Goal: Information Seeking & Learning: Learn about a topic

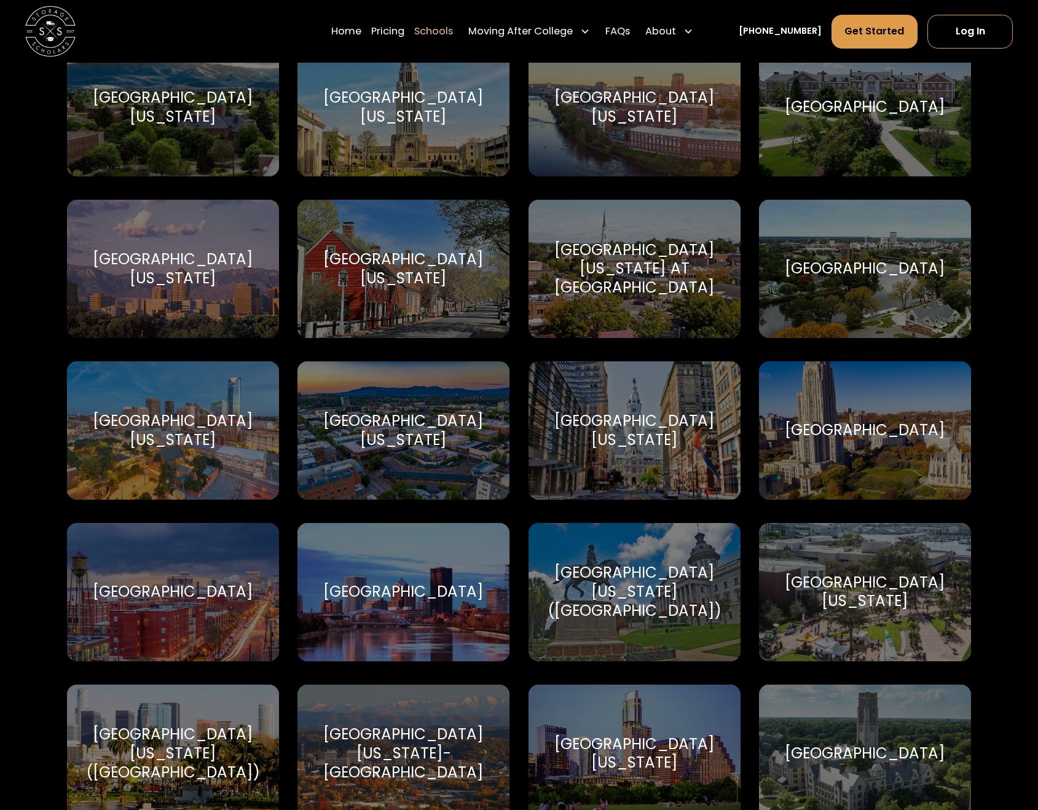
scroll to position [6702, 0]
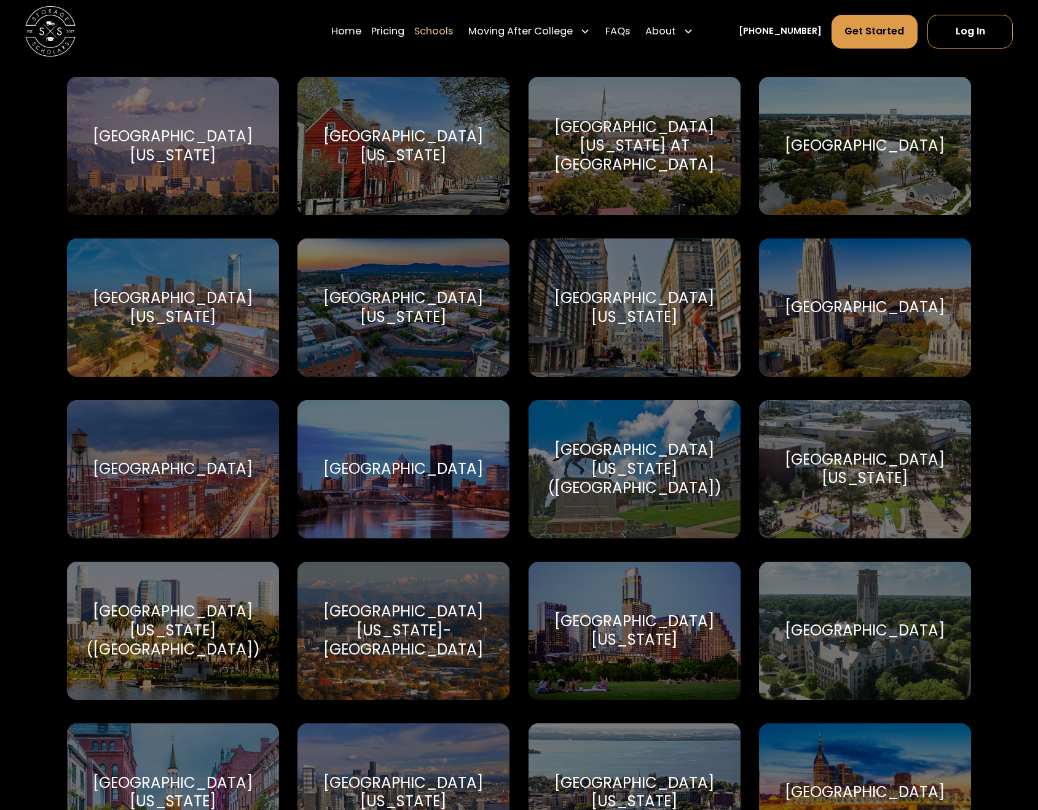
click at [631, 503] on div "[GEOGRAPHIC_DATA][US_STATE] ([GEOGRAPHIC_DATA]) [GEOGRAPHIC_DATA][US_STATE] ([G…" at bounding box center [635, 469] width 212 height 138
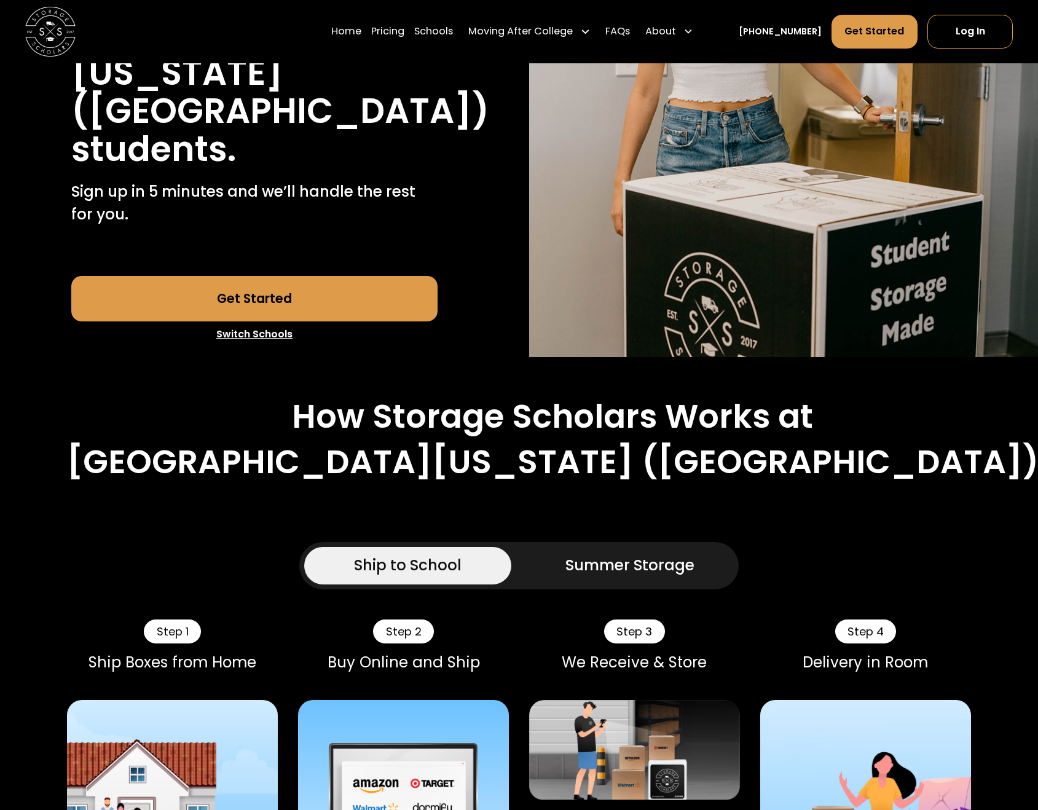
scroll to position [615, 0]
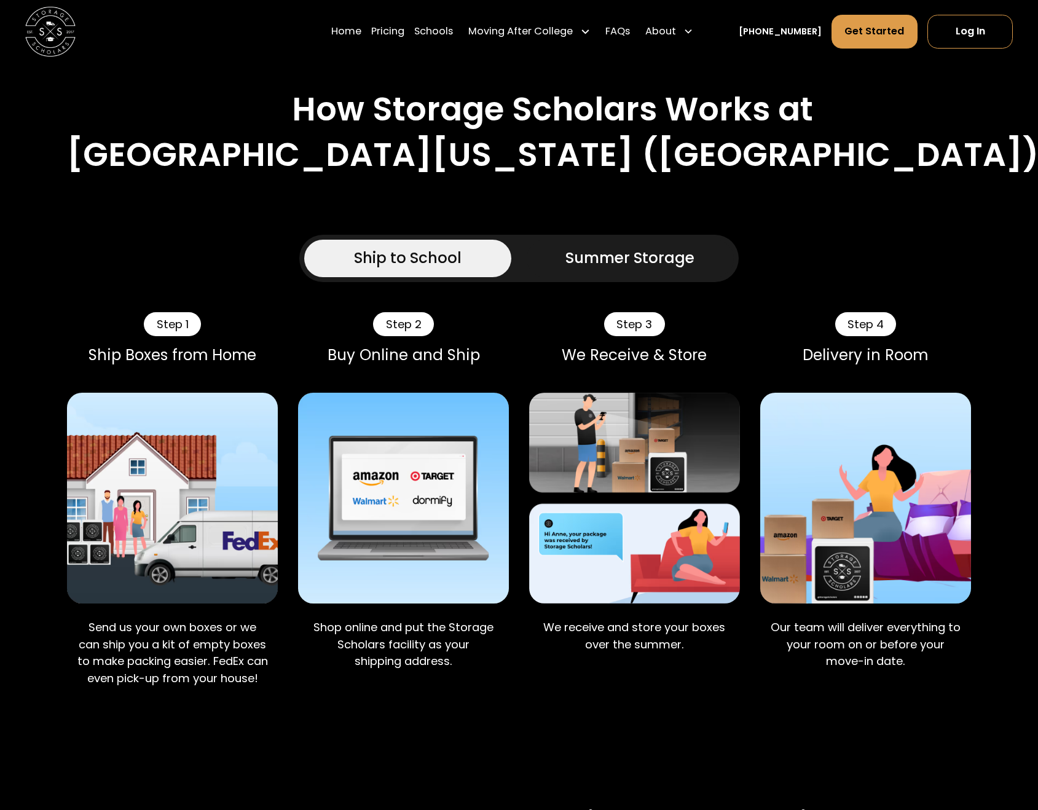
click at [607, 253] on div "Summer Storage" at bounding box center [630, 258] width 129 height 23
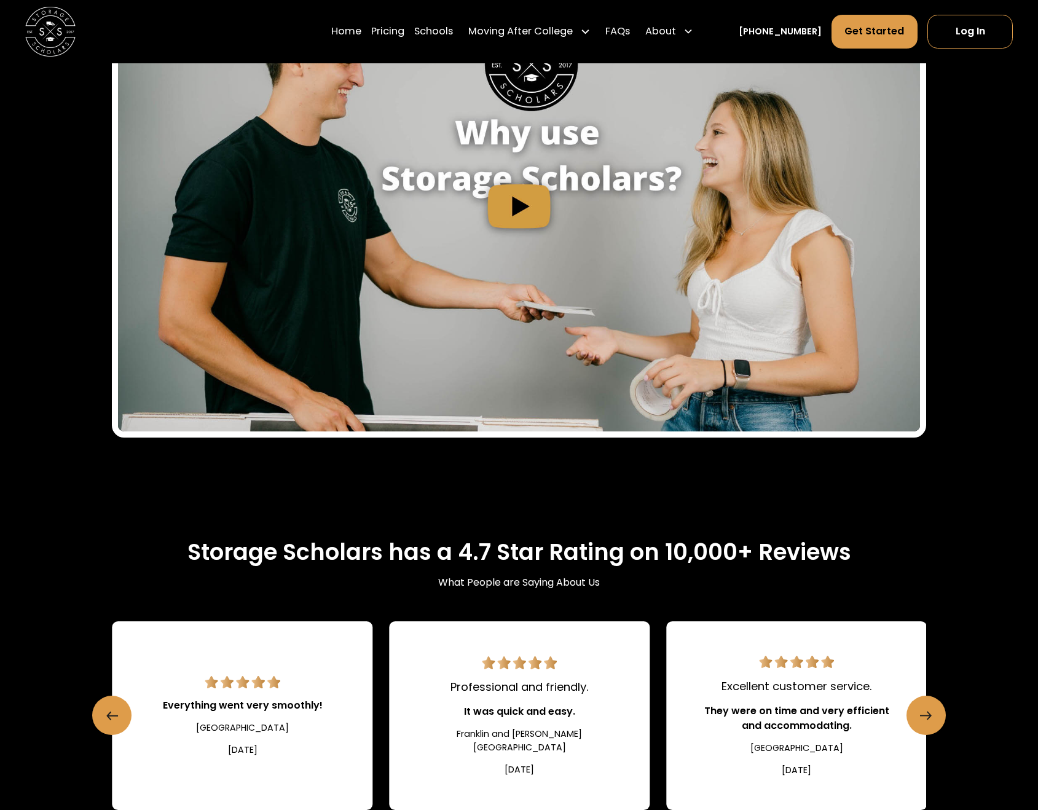
scroll to position [1906, 0]
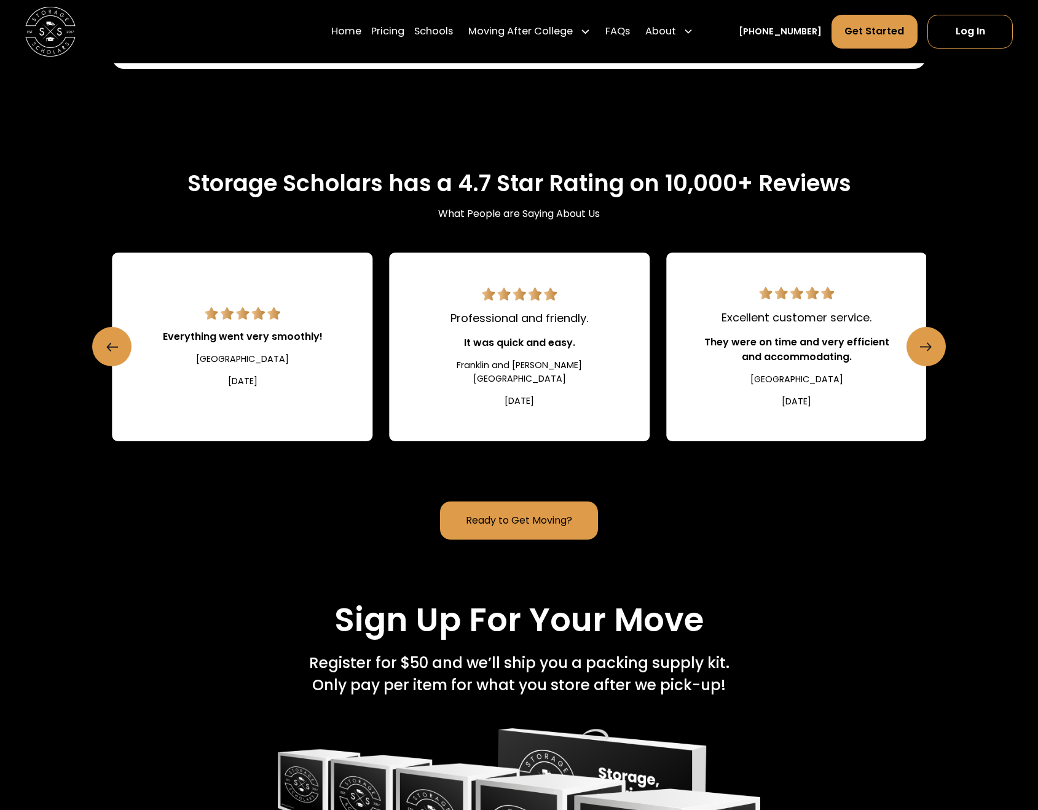
drag, startPoint x: 705, startPoint y: 651, endPoint x: 698, endPoint y: 654, distance: 7.4
